Goal: Task Accomplishment & Management: Use online tool/utility

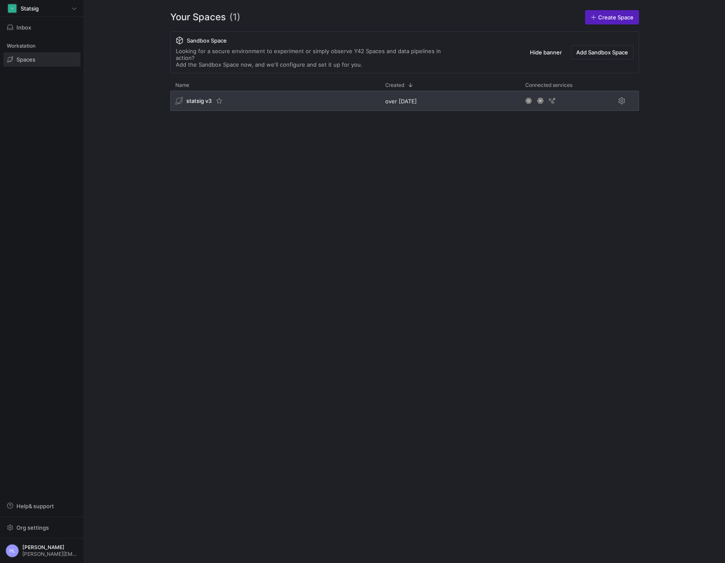
click at [198, 97] on span "statsig v3" at bounding box center [198, 100] width 25 height 7
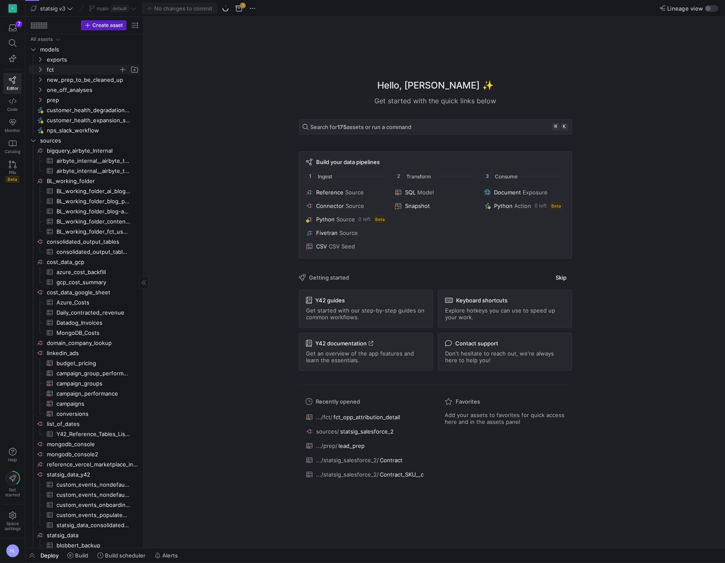
click at [40, 66] on y42-icon "Press SPACE to select this row." at bounding box center [40, 69] width 7 height 7
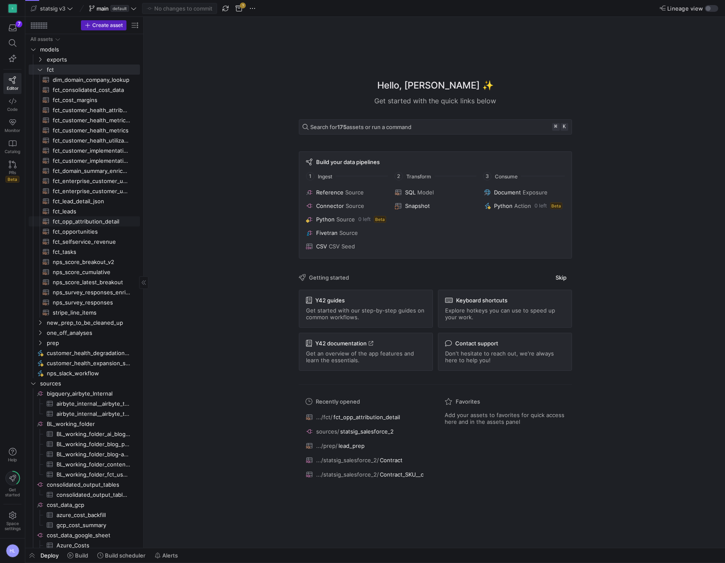
click at [70, 217] on span "fct_opp_attribution_detail​​​​​​​​​​" at bounding box center [92, 222] width 78 height 10
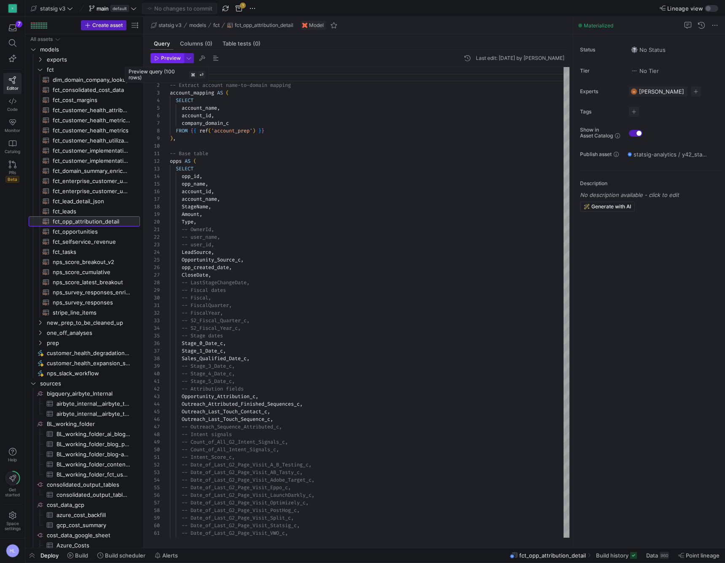
scroll to position [76, 0]
click at [172, 59] on span "Preview" at bounding box center [171, 58] width 20 height 6
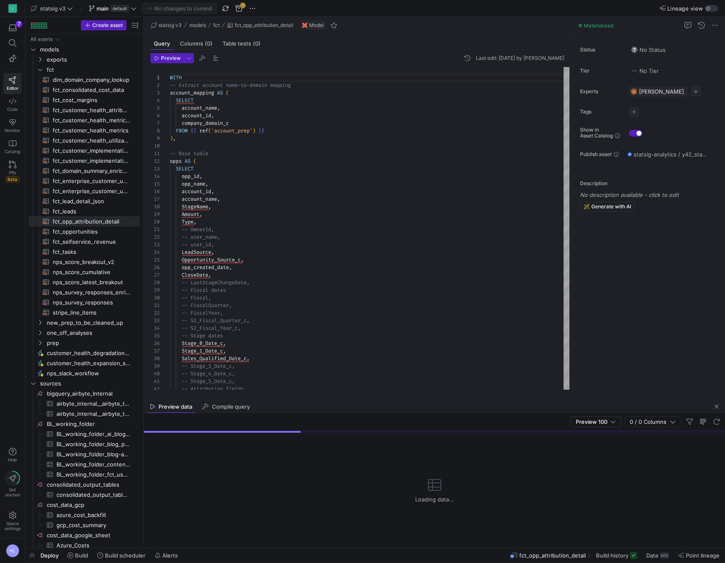
drag, startPoint x: 322, startPoint y: 413, endPoint x: 320, endPoint y: 400, distance: 13.6
click at [320, 400] on mat-tab-group "Preview data Compile query Preview 100 0 / 0 Columns Loading data..." at bounding box center [434, 474] width 581 height 148
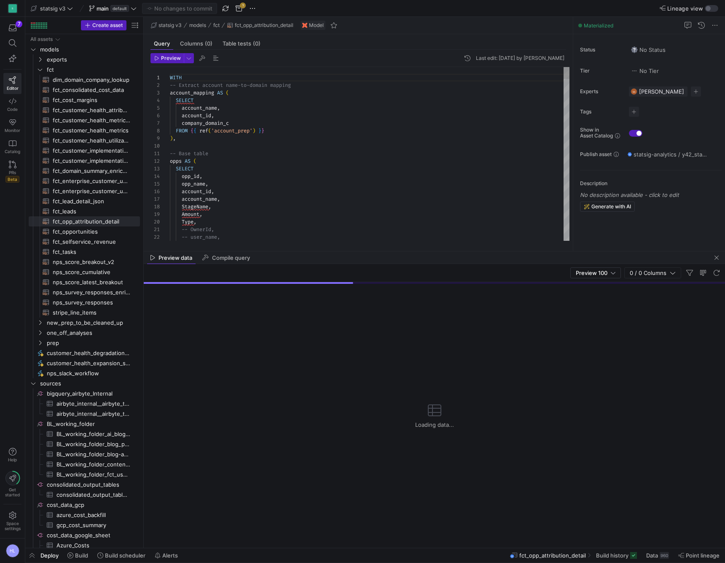
drag, startPoint x: 316, startPoint y: 399, endPoint x: 314, endPoint y: 250, distance: 148.8
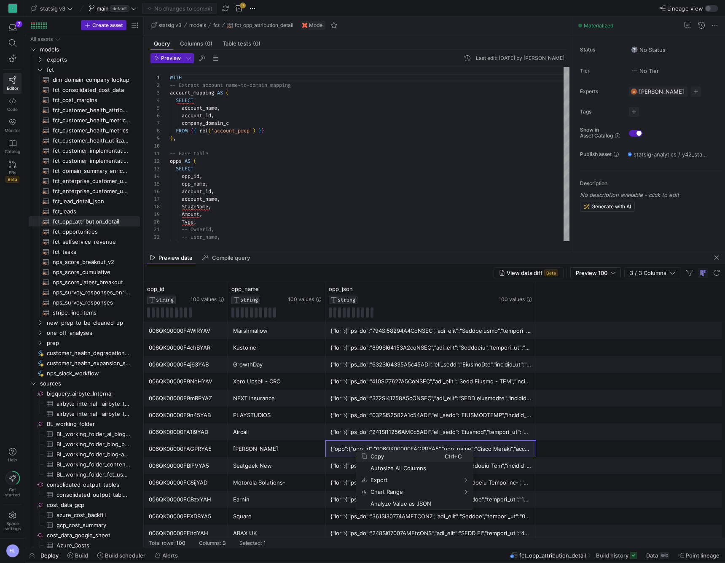
click at [369, 458] on span "Copy" at bounding box center [406, 456] width 78 height 12
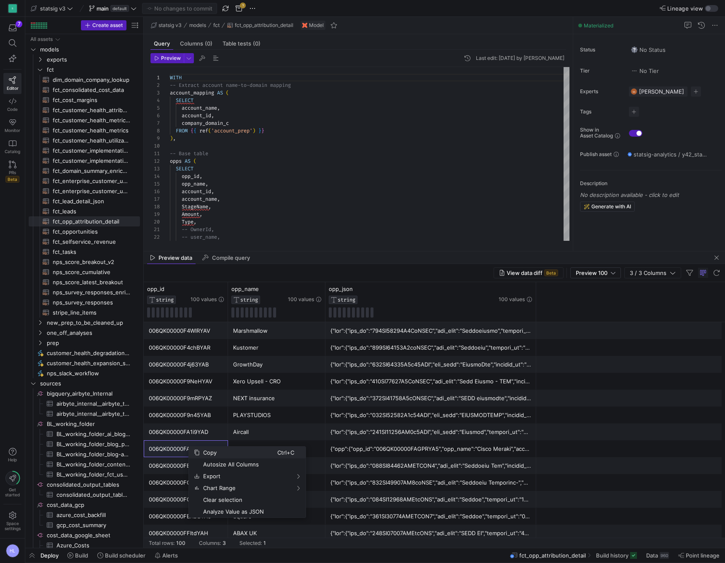
click at [210, 452] on span "Copy" at bounding box center [239, 452] width 78 height 12
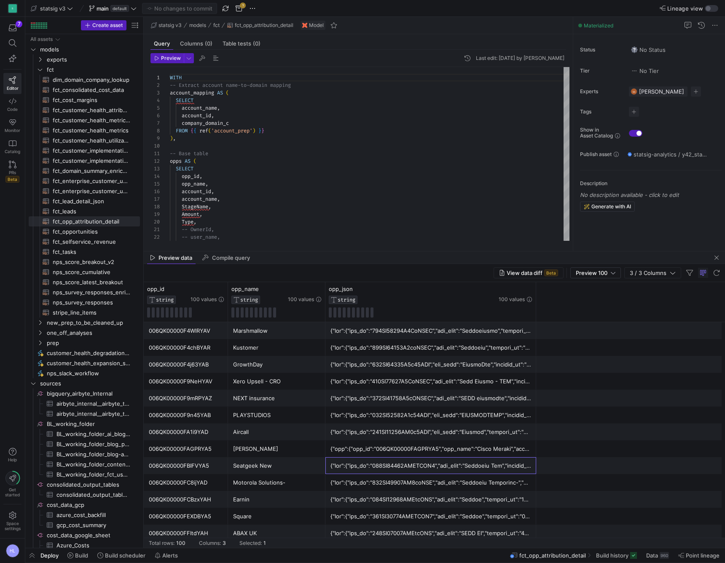
click at [352, 467] on div at bounding box center [430, 465] width 201 height 16
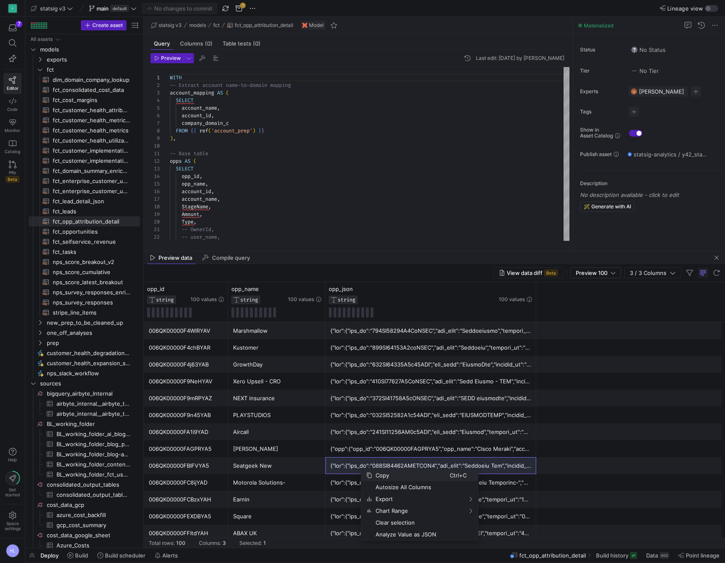
click at [372, 476] on span "Context Menu" at bounding box center [369, 475] width 6 height 6
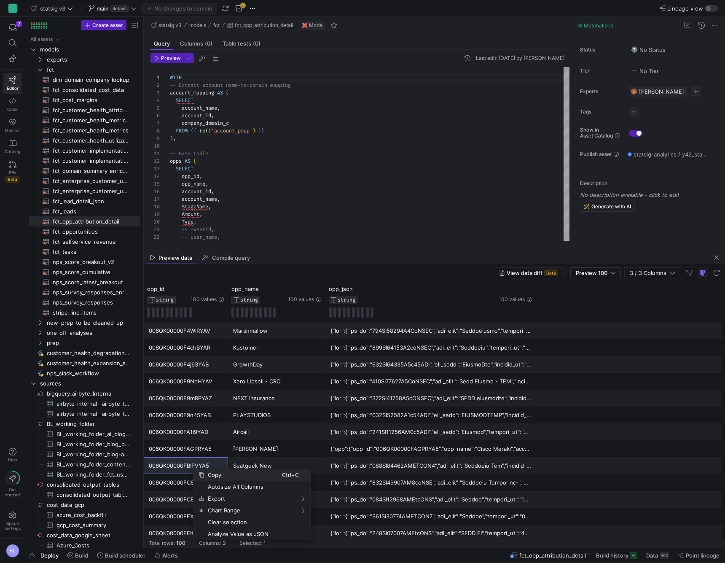
drag, startPoint x: 208, startPoint y: 472, endPoint x: 208, endPoint y: 477, distance: 4.7
click at [208, 472] on span "Copy" at bounding box center [243, 475] width 78 height 12
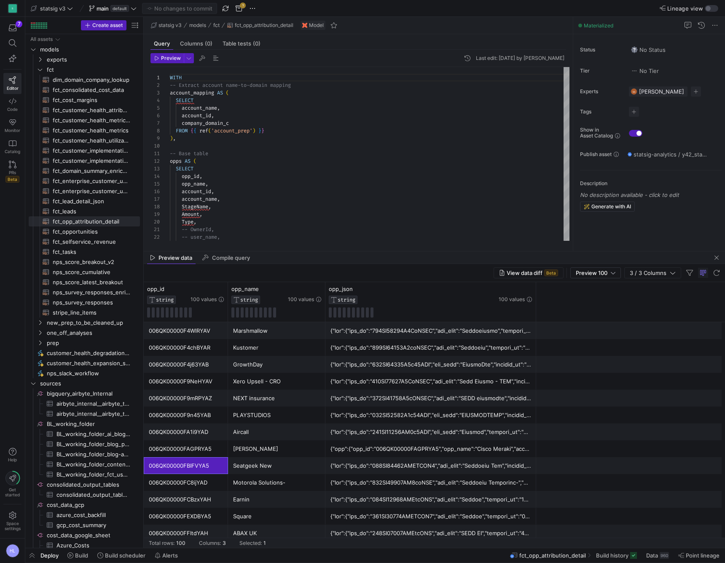
click at [208, 477] on div "006QK00000FC8ijYAD" at bounding box center [186, 482] width 74 height 16
click at [202, 475] on div "006QK00000FC8ijYAD" at bounding box center [186, 482] width 74 height 16
click at [216, 477] on div "006QK00000FC8ijYAD" at bounding box center [186, 482] width 74 height 16
click at [172, 463] on div "006QK00000FBIFVYA5" at bounding box center [186, 465] width 74 height 16
click at [216, 476] on div "006QK00000FC8ijYAD" at bounding box center [186, 482] width 74 height 16
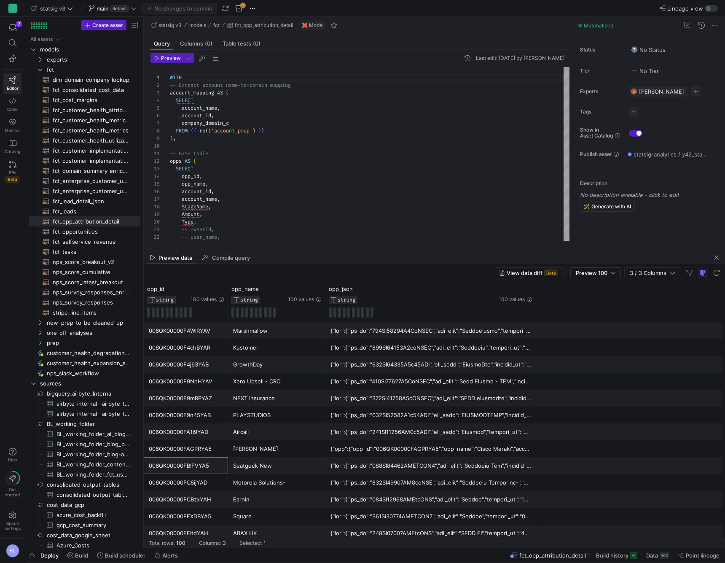
click at [166, 463] on div "006QK00000FBIFVYA5" at bounding box center [186, 465] width 74 height 16
click at [199, 477] on div "006QK00000FC8ijYAD" at bounding box center [186, 482] width 74 height 16
click at [199, 475] on div "006QK00000FC8ijYAD" at bounding box center [186, 482] width 74 height 16
click at [250, 451] on div "Cisco Meraki" at bounding box center [276, 448] width 87 height 16
click at [218, 400] on div "006QK00000F9mRPYAZ" at bounding box center [186, 398] width 74 height 16
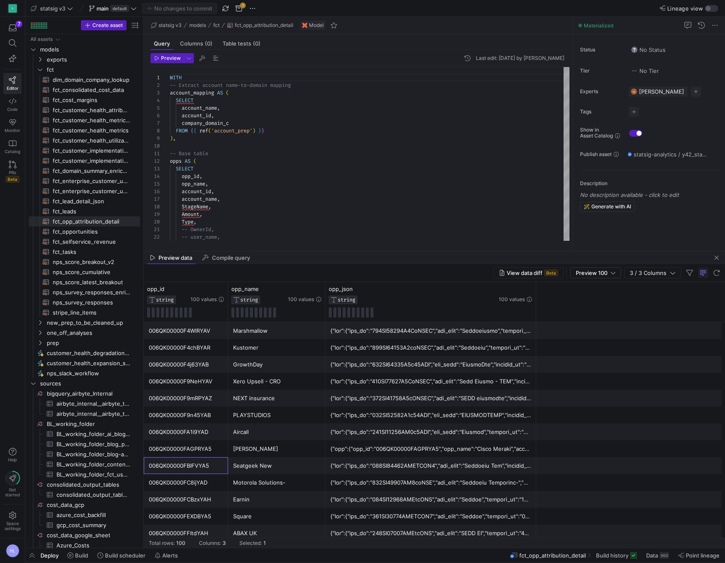
click at [161, 469] on div "006QK00000FBIFVYA5" at bounding box center [186, 465] width 74 height 16
click at [201, 466] on div "006QK00000FBIFVYA5" at bounding box center [186, 465] width 74 height 16
click at [184, 466] on div "006QK00000FBIFVYA5" at bounding box center [186, 465] width 74 height 16
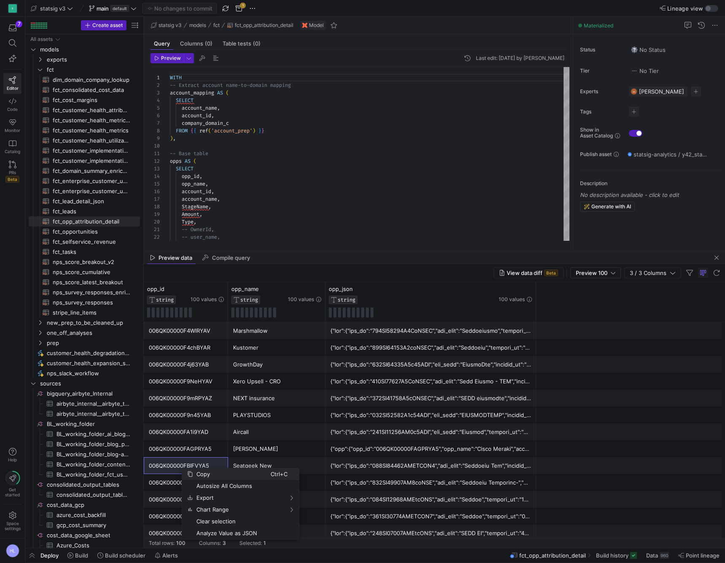
click at [195, 474] on span "Copy" at bounding box center [232, 474] width 78 height 12
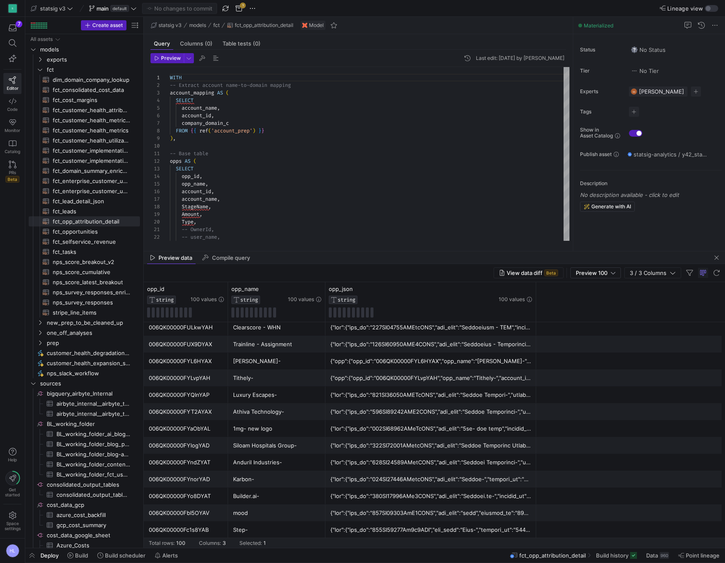
scroll to position [560, 0]
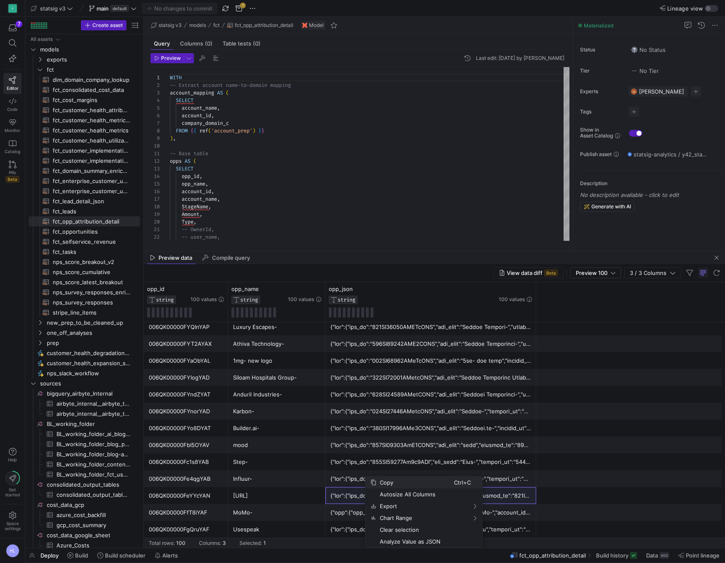
click at [439, 483] on span "Copy" at bounding box center [415, 482] width 78 height 12
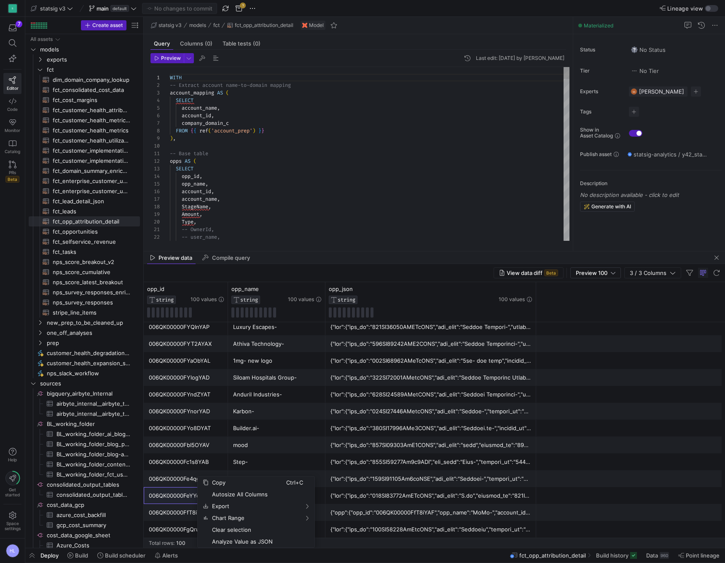
scroll to position [0, 0]
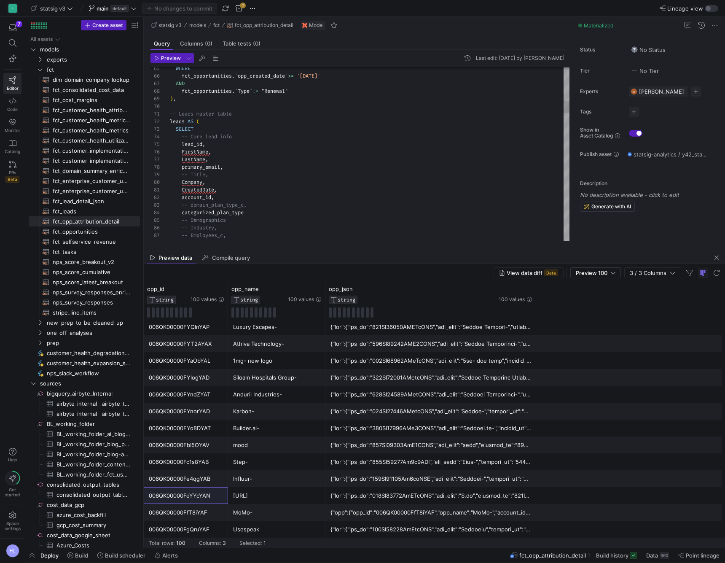
click at [193, 176] on span "-- Title," at bounding box center [195, 174] width 27 height 7
type textarea "-- Leads master table leads AS ( SELECT -- Core lead info lead_id, FirstName, L…"
click at [167, 57] on span "Preview" at bounding box center [171, 58] width 20 height 6
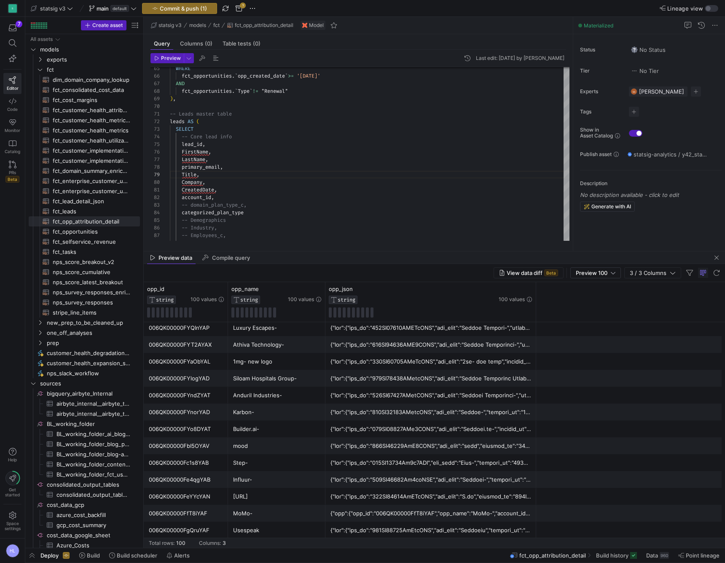
scroll to position [637, 0]
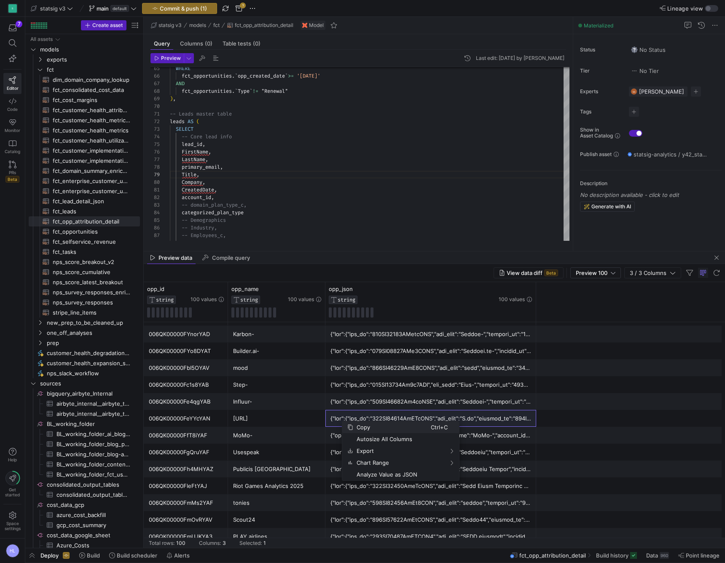
click at [363, 430] on span "Copy" at bounding box center [392, 427] width 78 height 12
